Goal: Information Seeking & Learning: Learn about a topic

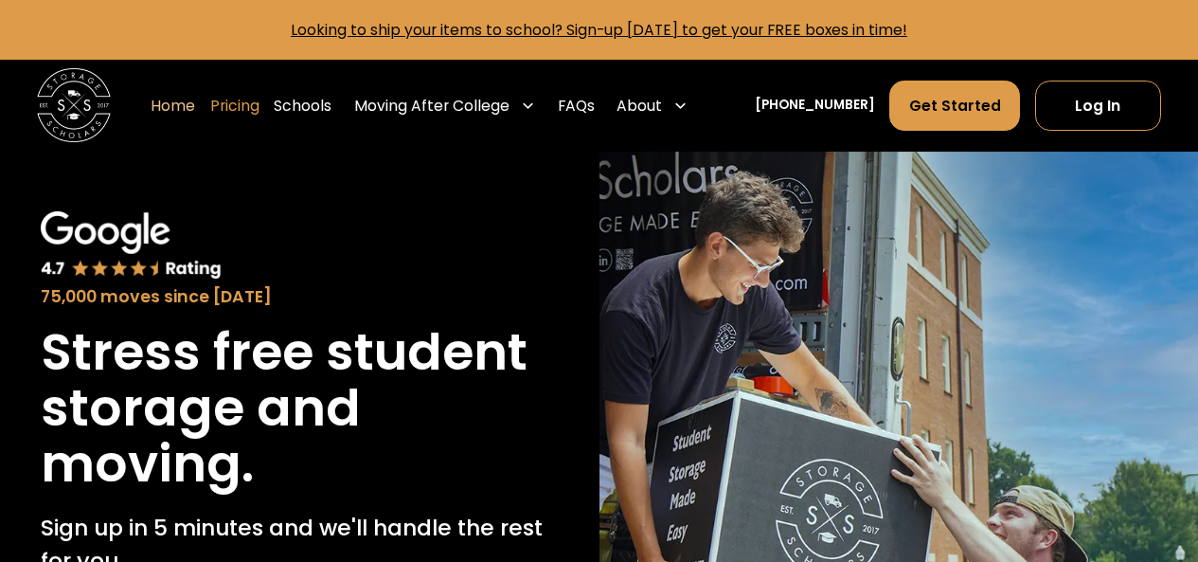
click at [259, 113] on link "Pricing" at bounding box center [234, 106] width 49 height 52
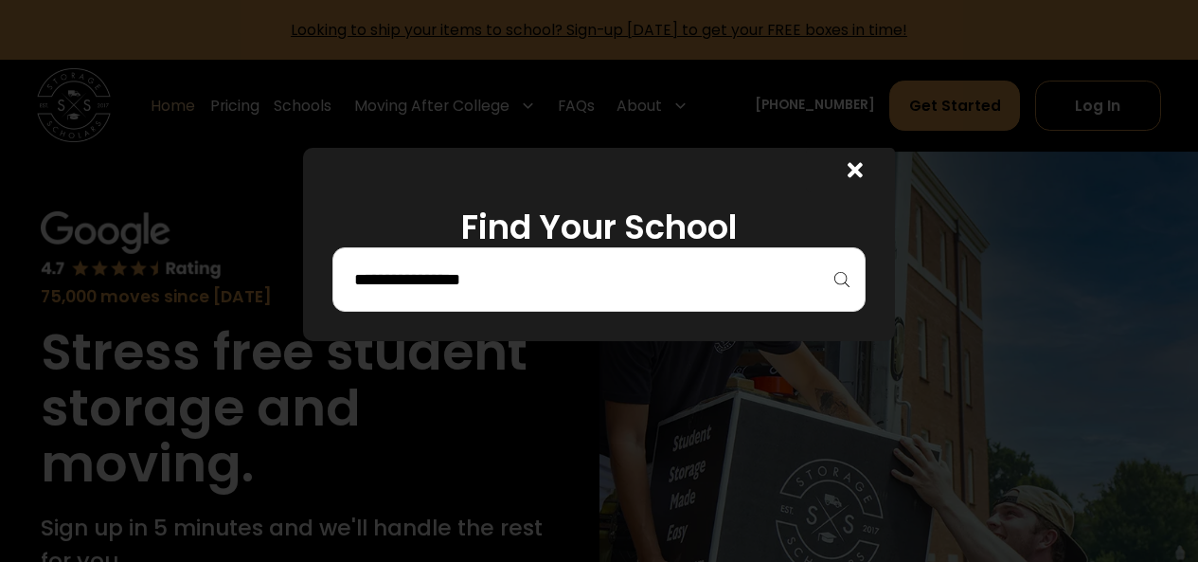
click at [878, 170] on div at bounding box center [850, 170] width 89 height 45
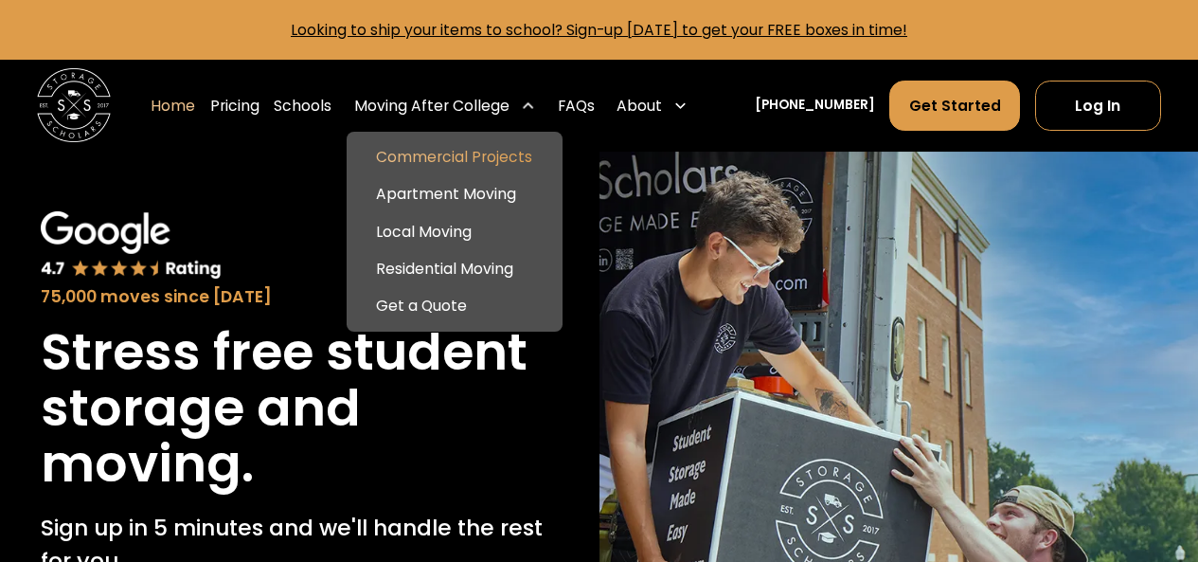
click at [482, 164] on link "Commercial Projects" at bounding box center [454, 157] width 201 height 37
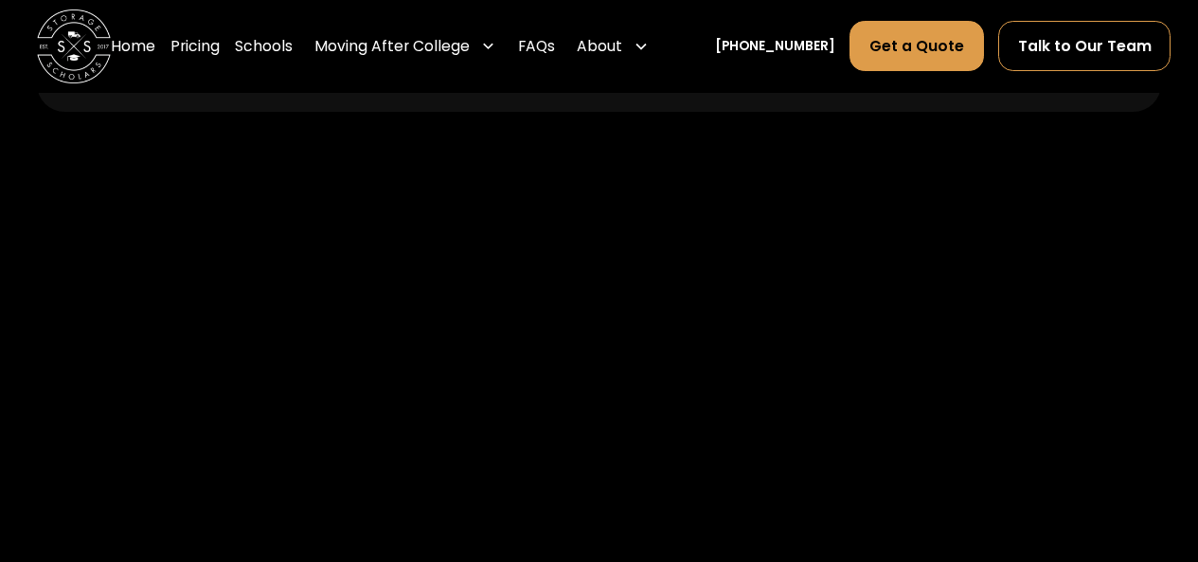
scroll to position [1799, 0]
